Goal: Entertainment & Leisure: Consume media (video, audio)

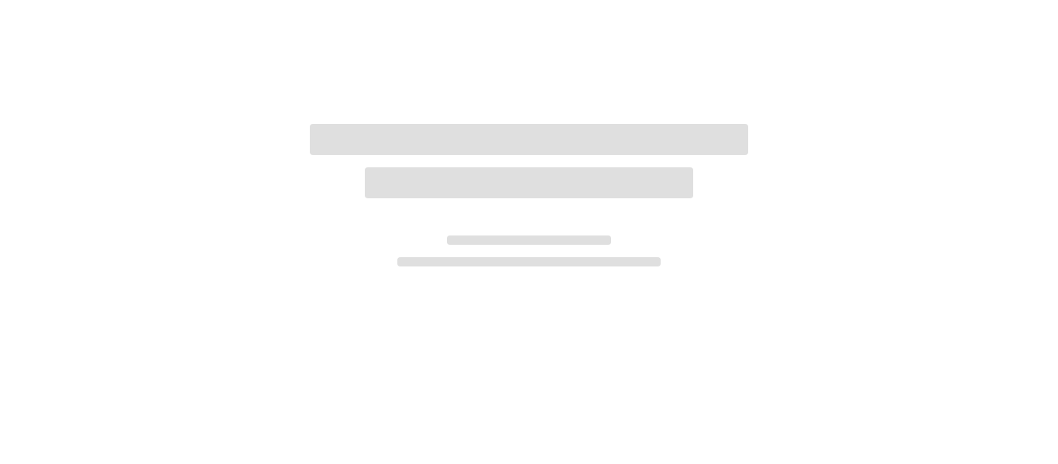
click at [552, 209] on div at bounding box center [529, 133] width 694 height 266
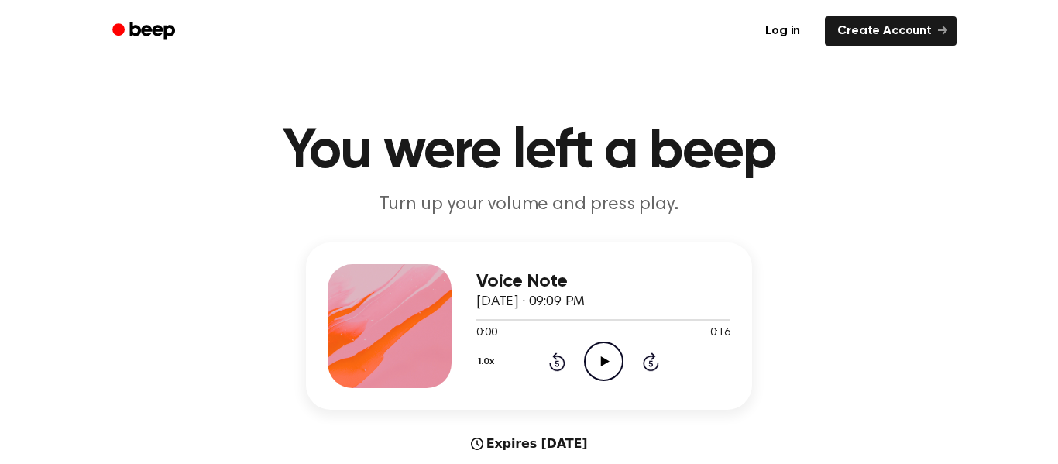
click at [594, 366] on icon "Play Audio" at bounding box center [604, 362] width 40 height 40
click at [556, 357] on icon "Rewind 5 seconds" at bounding box center [556, 362] width 17 height 20
click at [556, 360] on icon "Rewind 5 seconds" at bounding box center [556, 362] width 17 height 20
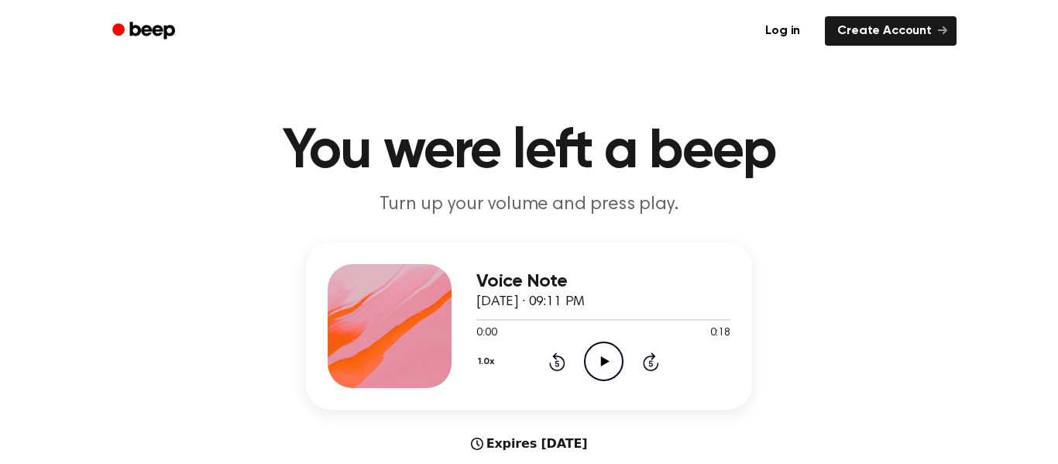
click at [607, 356] on icon "Play Audio" at bounding box center [604, 362] width 40 height 40
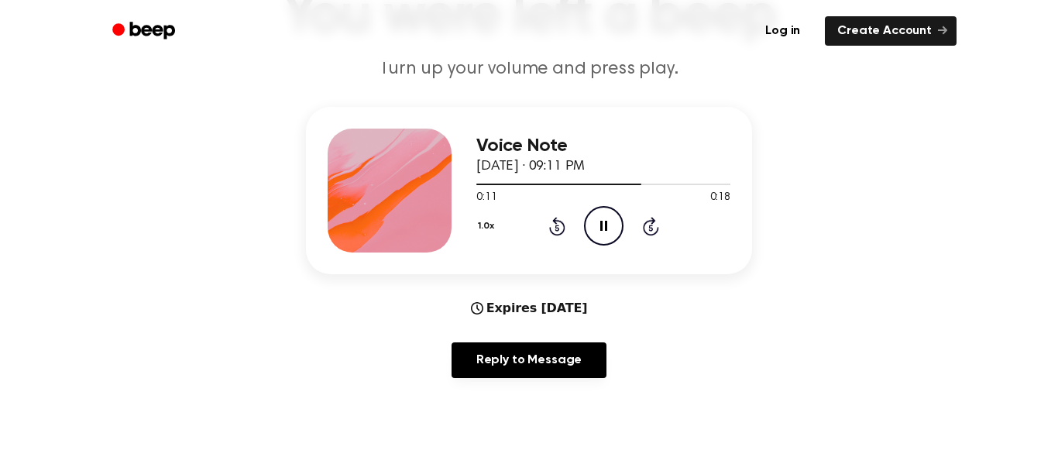
scroll to position [135, 0]
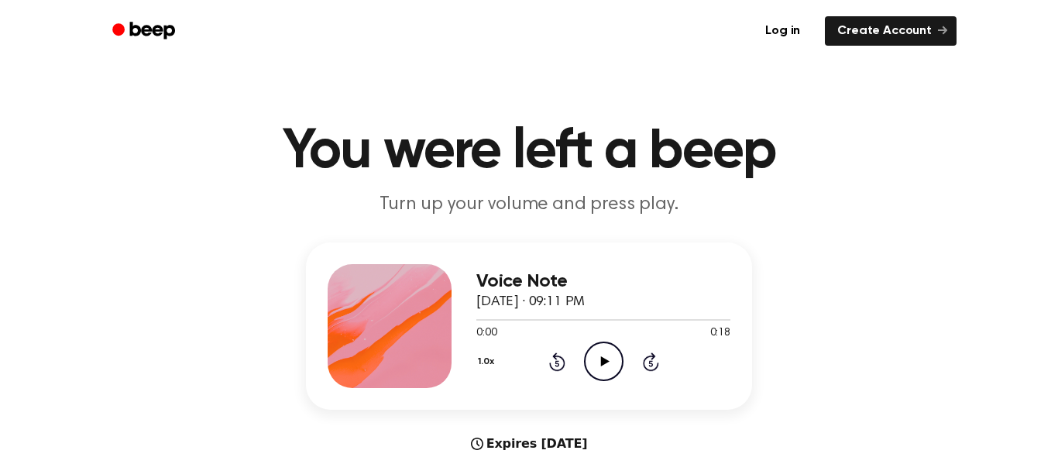
click at [599, 370] on icon "Play Audio" at bounding box center [604, 362] width 40 height 40
click at [491, 321] on div at bounding box center [603, 319] width 254 height 12
drag, startPoint x: 491, startPoint y: 321, endPoint x: 594, endPoint y: 312, distance: 103.4
click at [594, 312] on div "Voice Note September 28, 2025 · 09:11 PM 0:01 0:18 Your browser does not suppor…" at bounding box center [603, 326] width 254 height 124
click at [602, 320] on div at bounding box center [603, 320] width 254 height 2
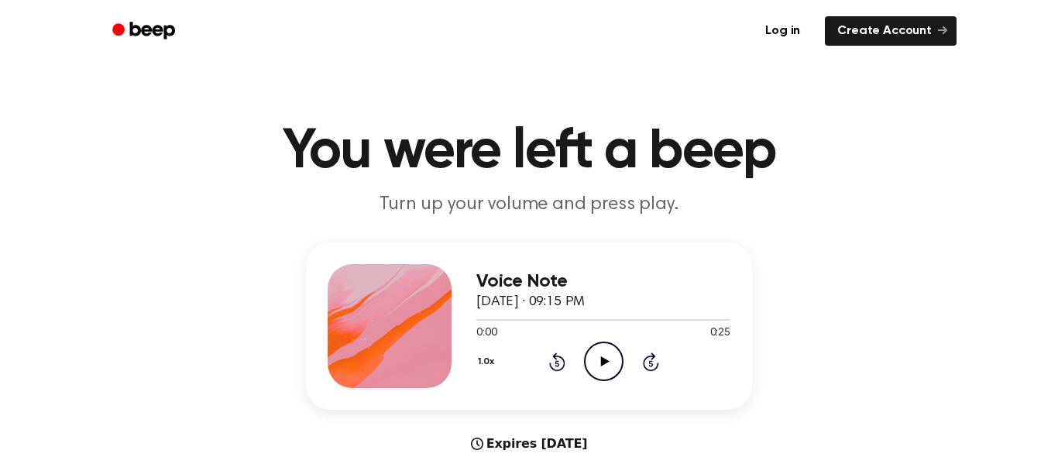
click at [599, 380] on circle at bounding box center [604, 361] width 38 height 38
click at [495, 331] on span "0:00" at bounding box center [486, 333] width 20 height 16
click at [504, 319] on div at bounding box center [603, 320] width 254 height 2
click at [546, 315] on div at bounding box center [603, 319] width 254 height 12
click at [596, 323] on div at bounding box center [603, 319] width 254 height 12
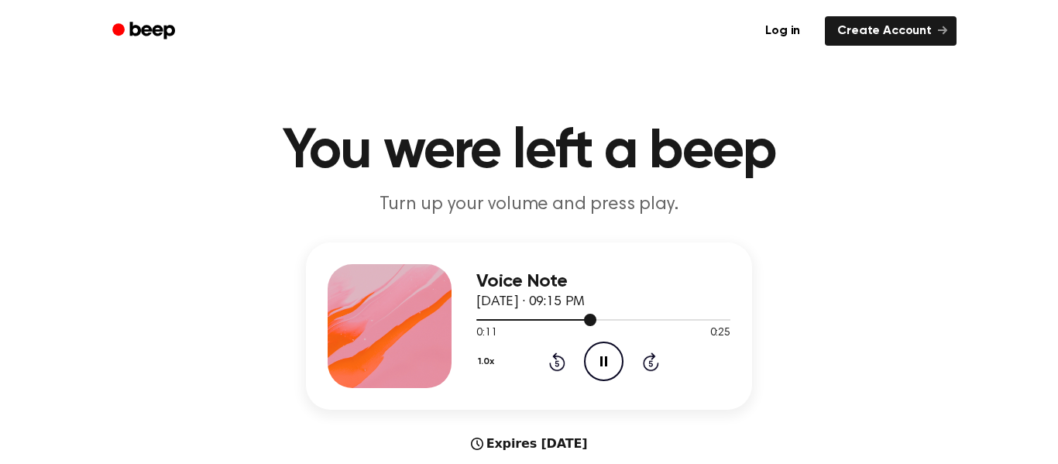
click at [667, 323] on div at bounding box center [603, 319] width 254 height 12
click at [719, 335] on span "0:25" at bounding box center [720, 333] width 20 height 16
click at [706, 311] on div "Voice Note September 28, 2025 · 09:15 PM" at bounding box center [603, 292] width 254 height 42
click at [710, 321] on div at bounding box center [603, 319] width 254 height 12
